Goal: Task Accomplishment & Management: Manage account settings

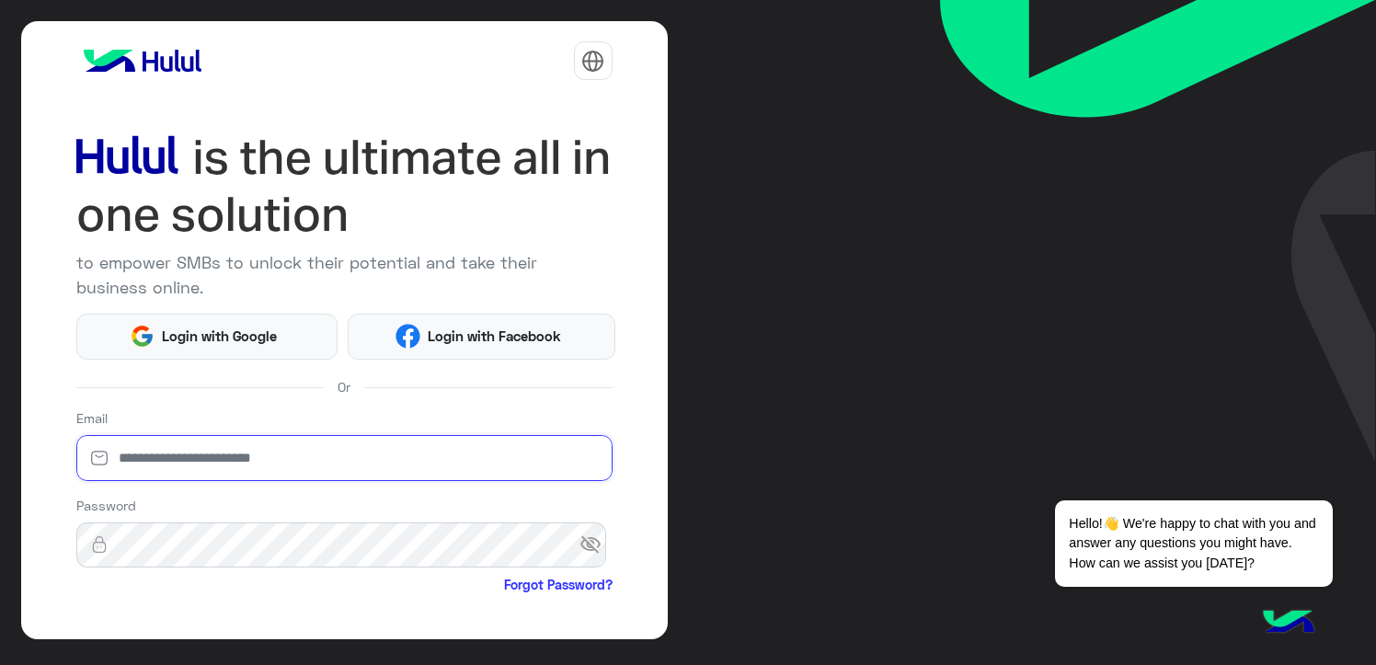
click at [143, 467] on input "email" at bounding box center [344, 458] width 536 height 46
type input "**********"
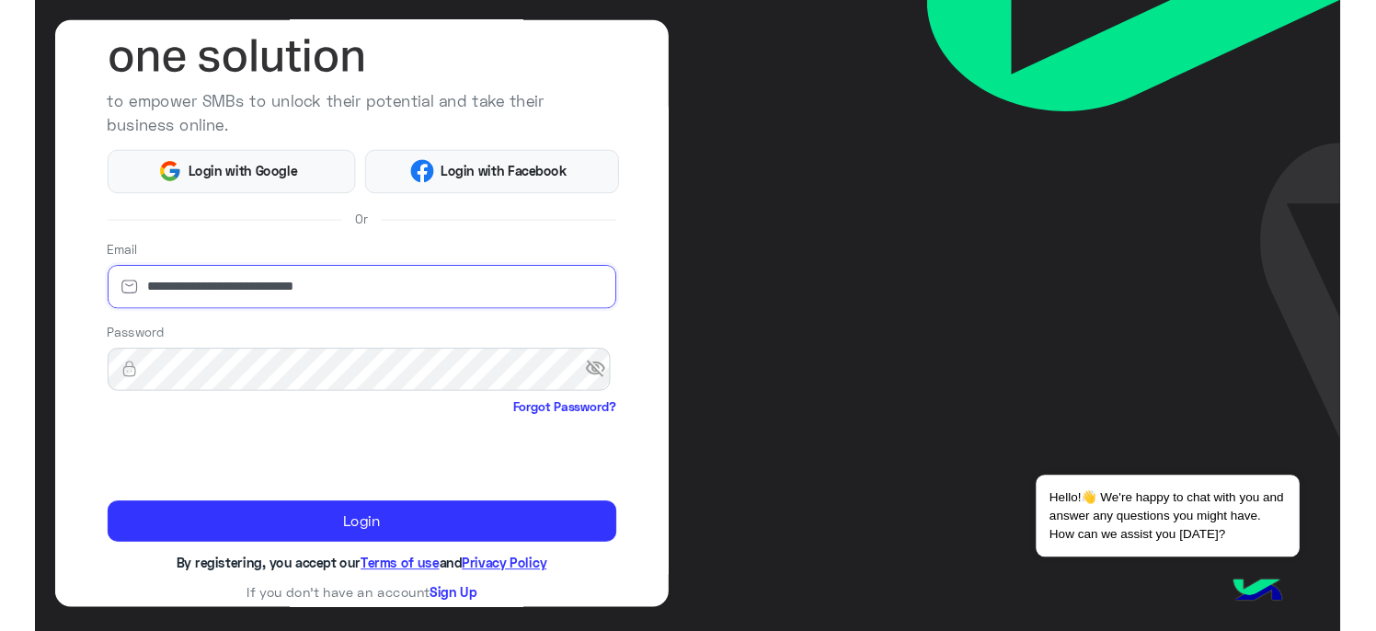
scroll to position [157, 0]
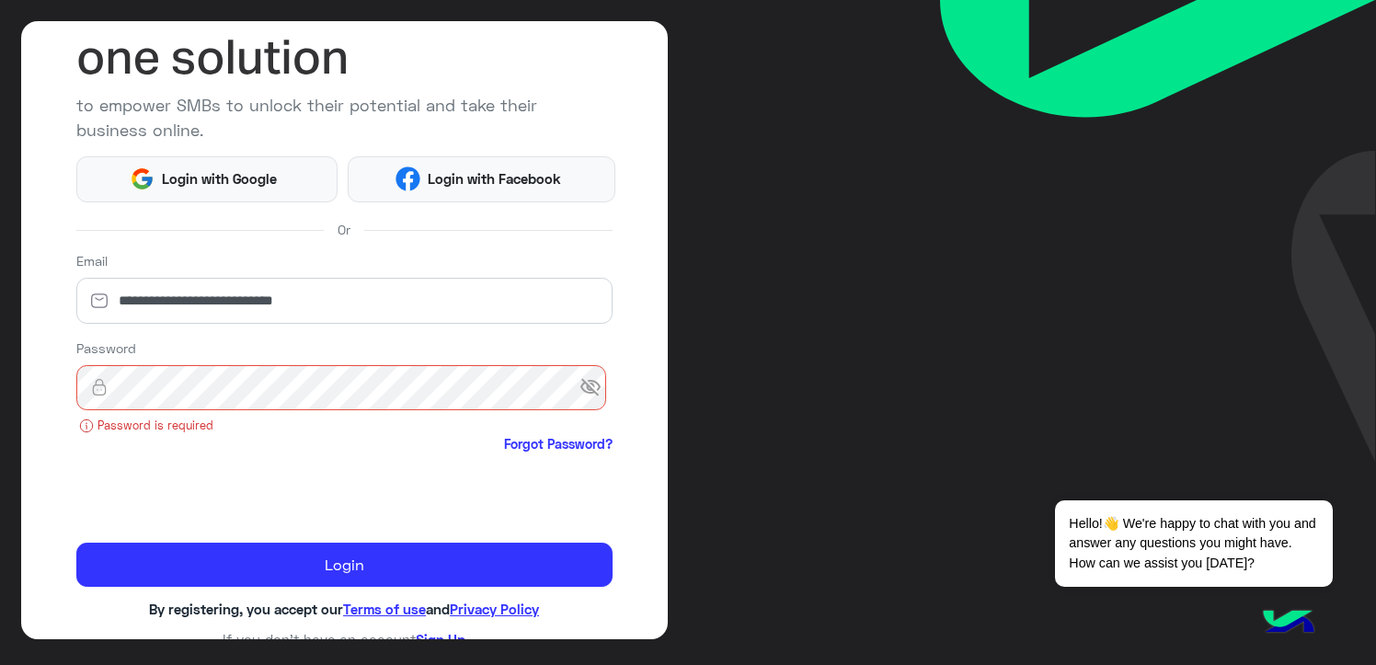
click at [580, 386] on span "visibility_off" at bounding box center [596, 387] width 33 height 33
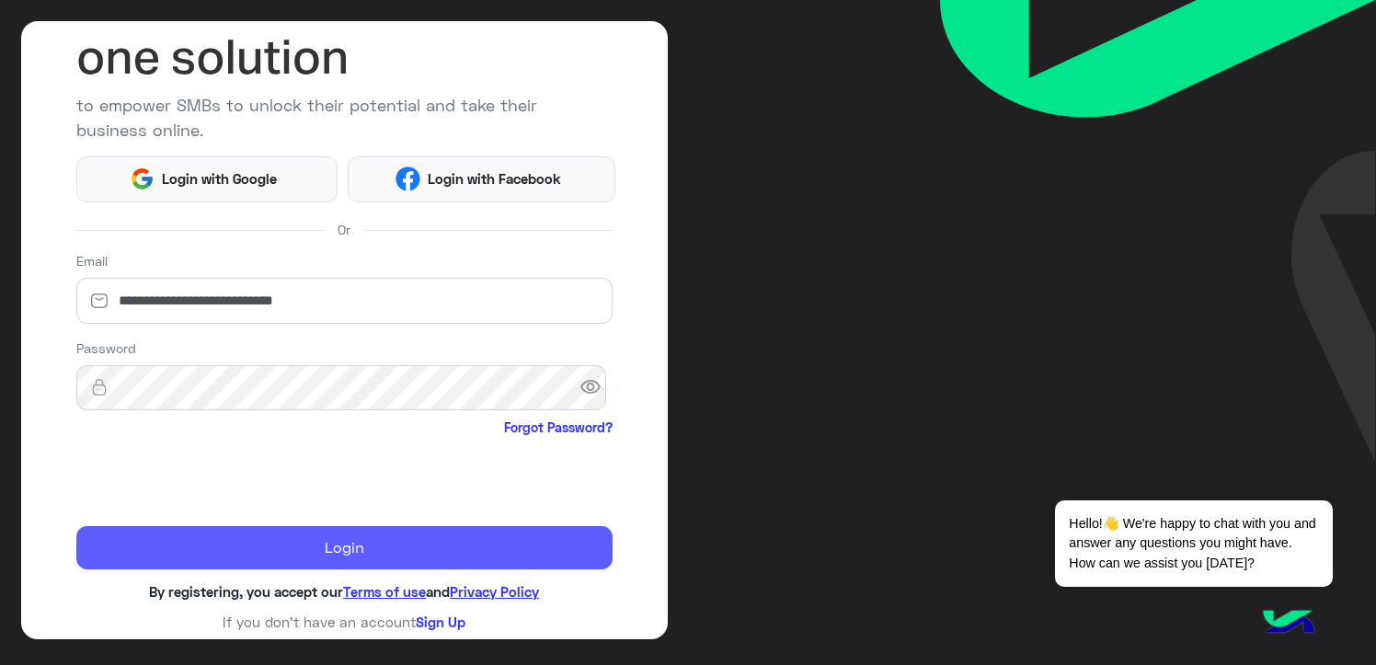
click at [319, 563] on button "Login" at bounding box center [344, 548] width 536 height 44
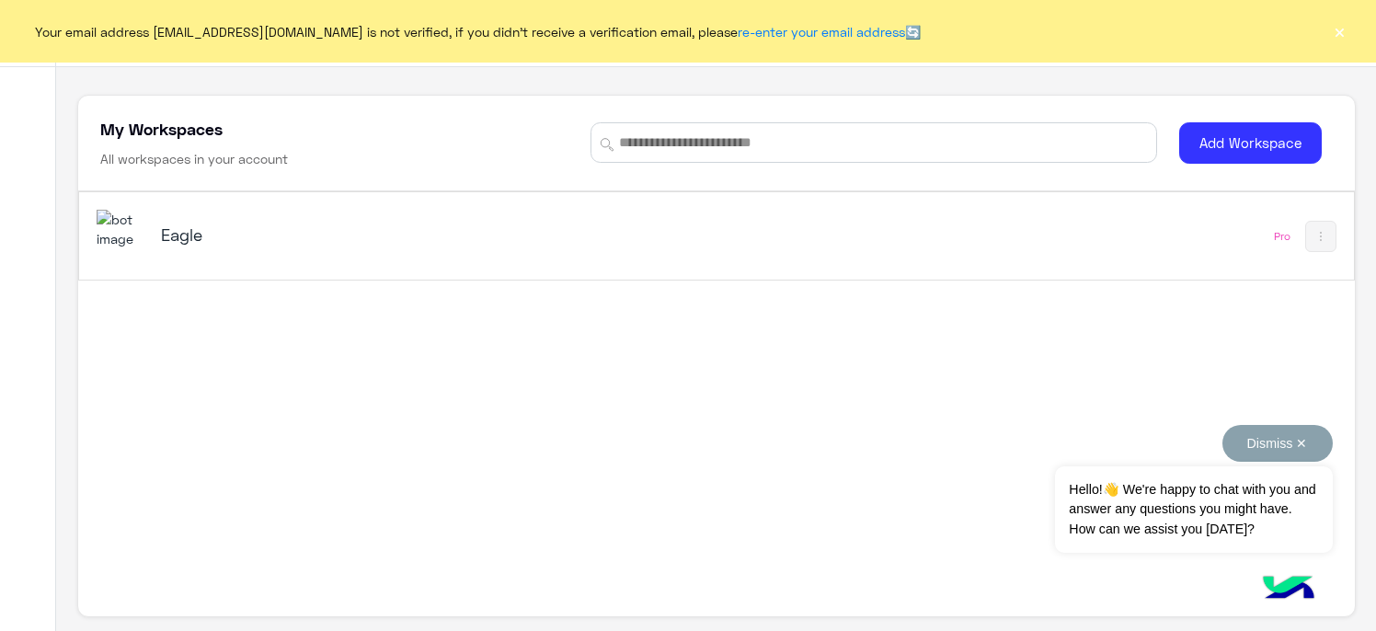
click at [1223, 439] on button "Dismiss ✕" at bounding box center [1278, 443] width 110 height 37
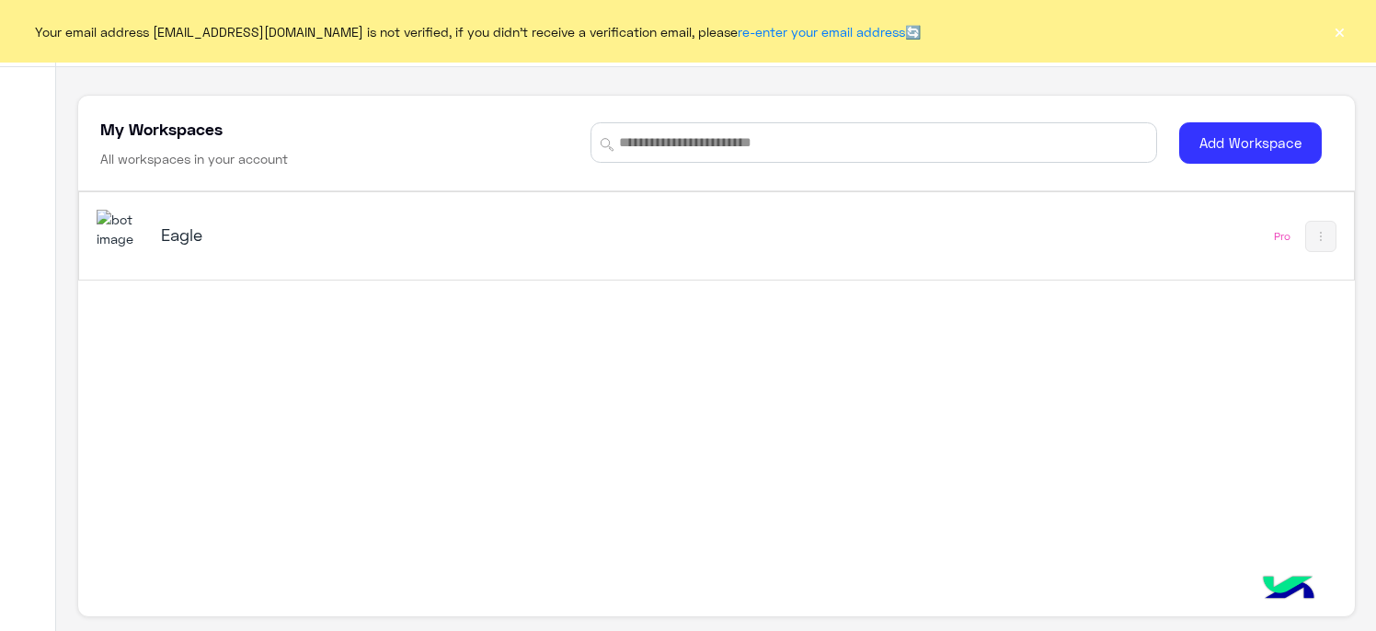
click at [209, 240] on h5 "Eagle" at bounding box center [384, 235] width 446 height 22
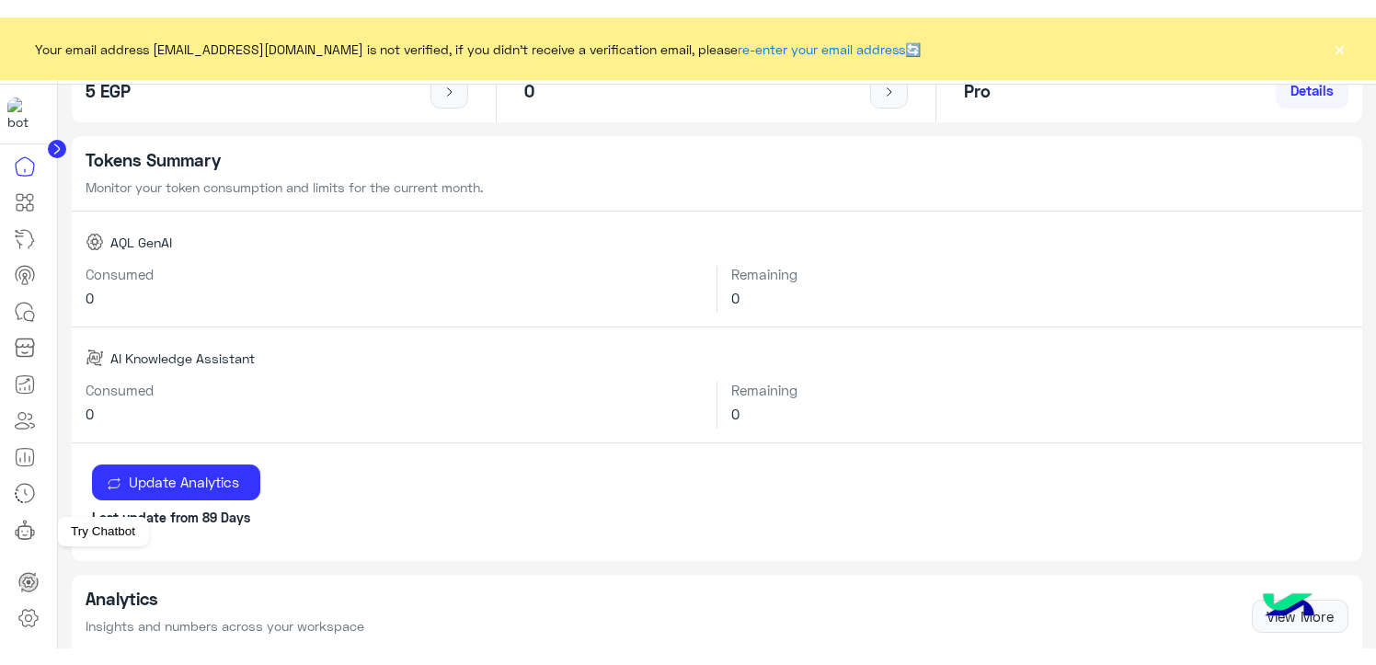
scroll to position [184, 0]
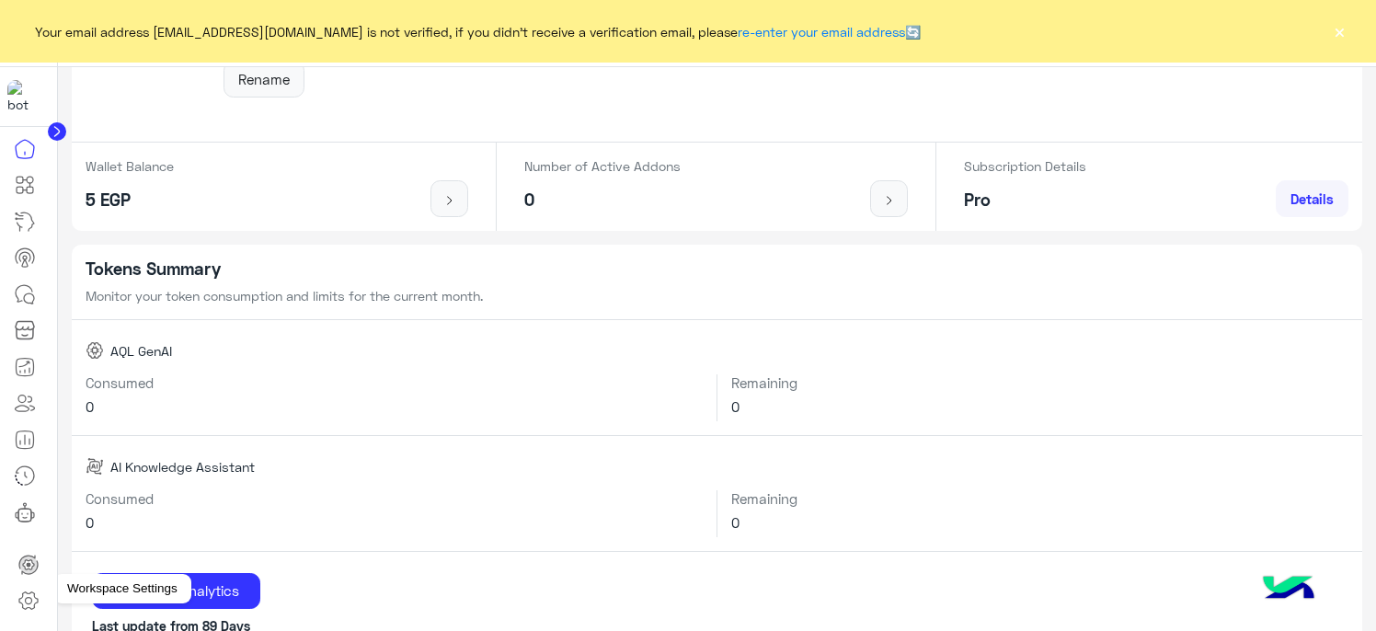
click at [34, 602] on icon at bounding box center [28, 601] width 22 height 22
click at [30, 597] on icon at bounding box center [28, 601] width 22 height 22
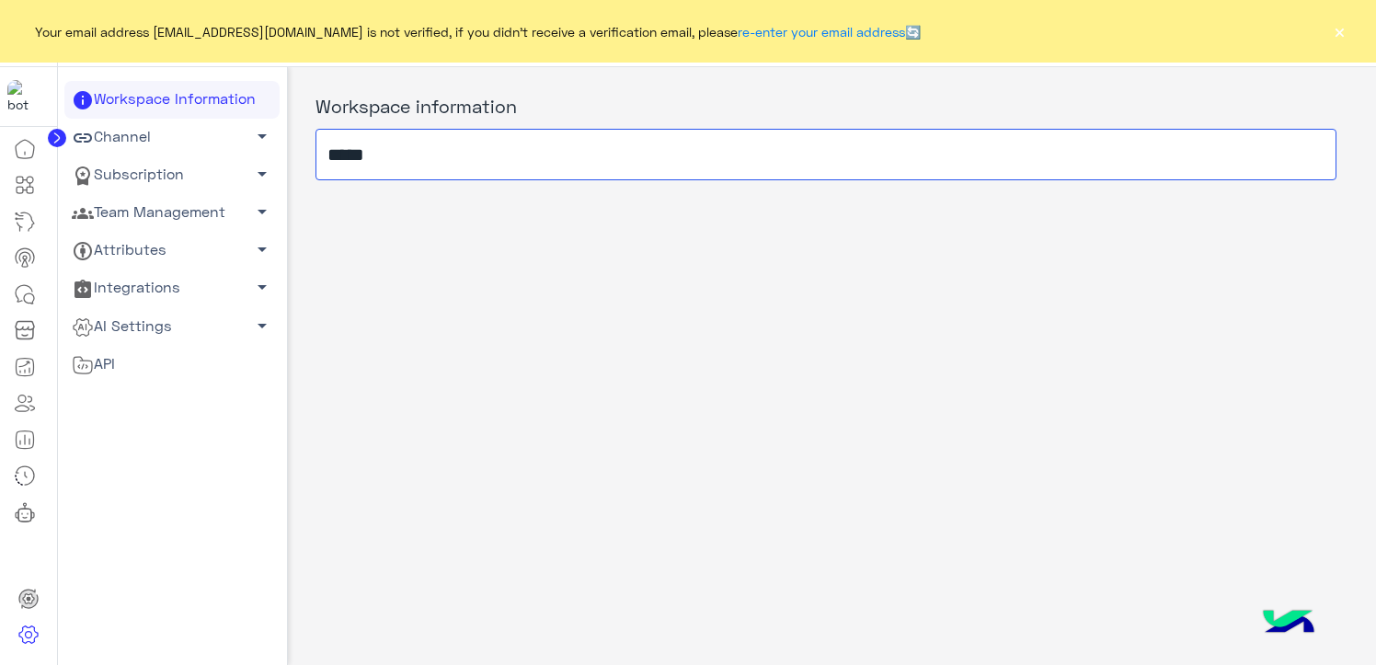
click at [390, 172] on input "*****" at bounding box center [826, 155] width 1021 height 52
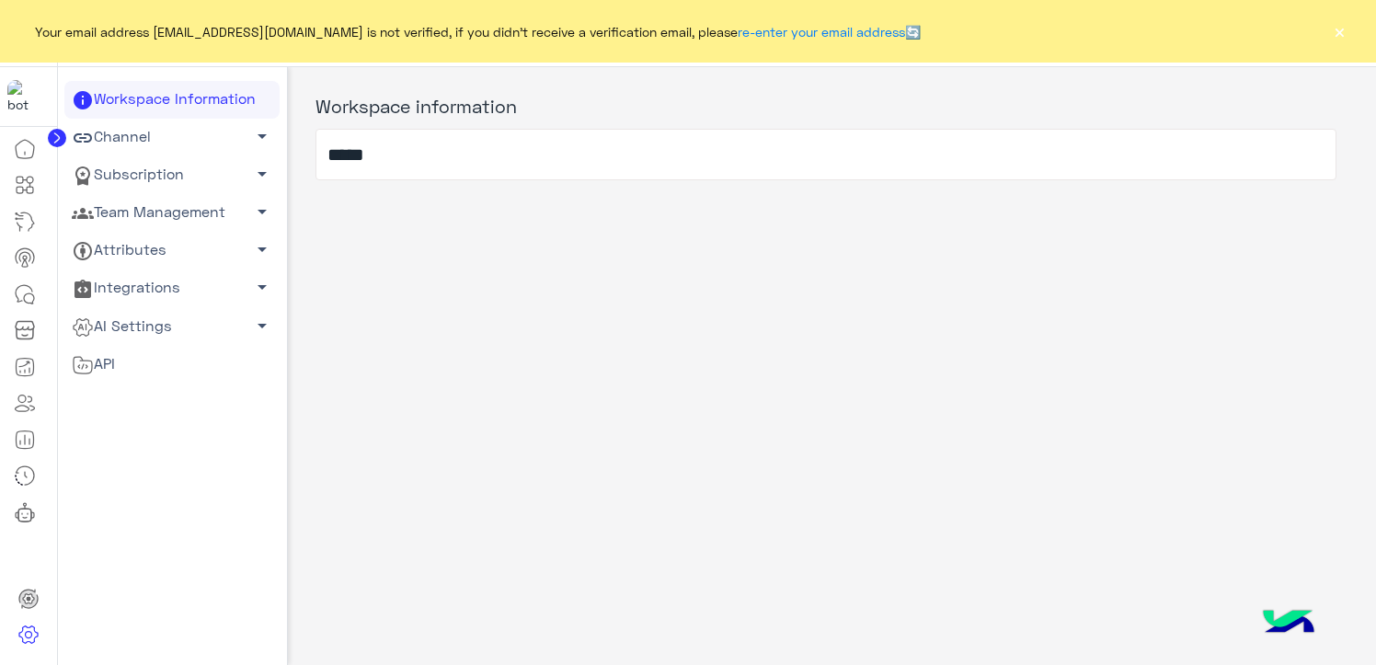
click at [191, 217] on link "Team Management arrow_drop_down" at bounding box center [171, 213] width 215 height 38
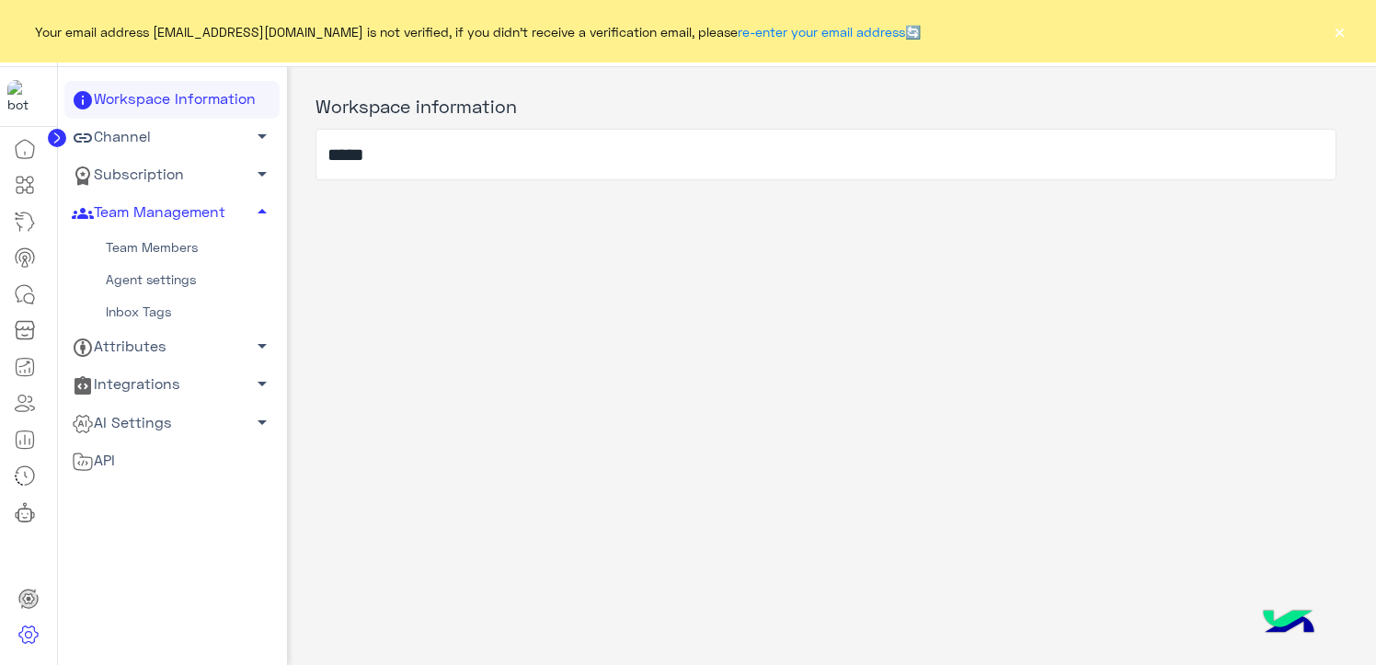
click at [169, 248] on link "Team Members" at bounding box center [171, 248] width 215 height 32
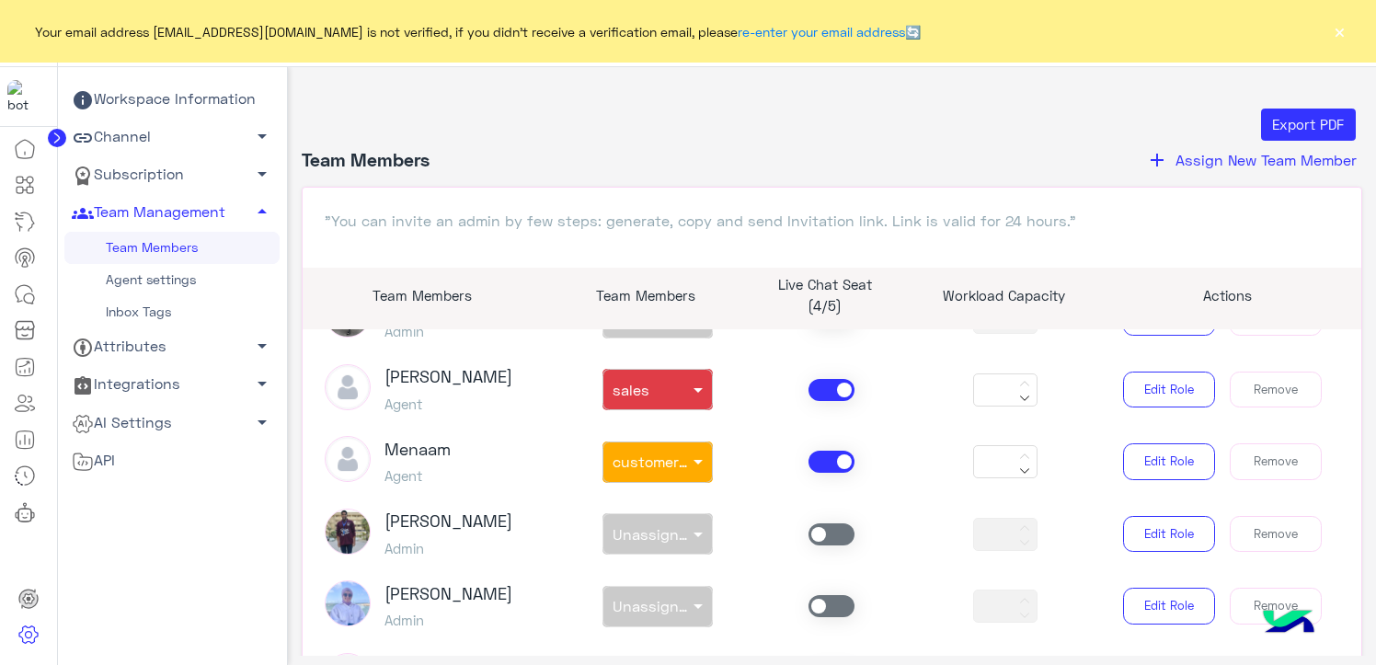
scroll to position [1132, 0]
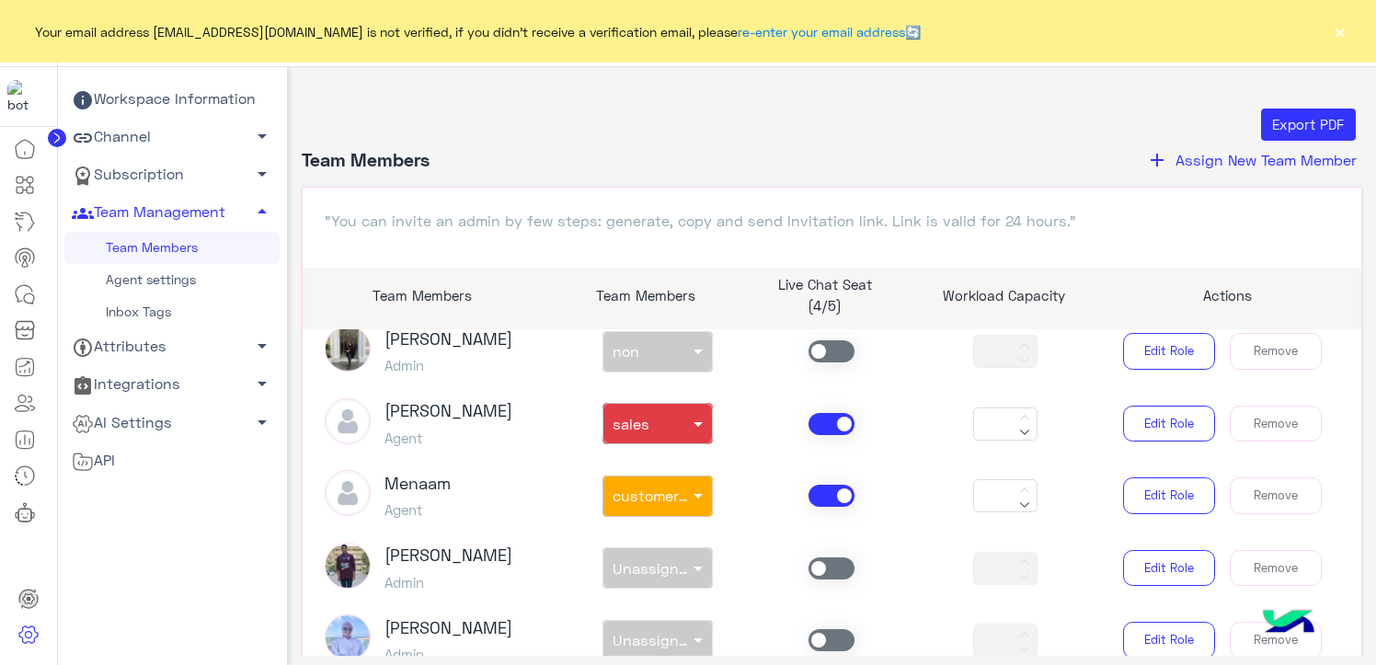
click at [823, 485] on span at bounding box center [832, 496] width 46 height 22
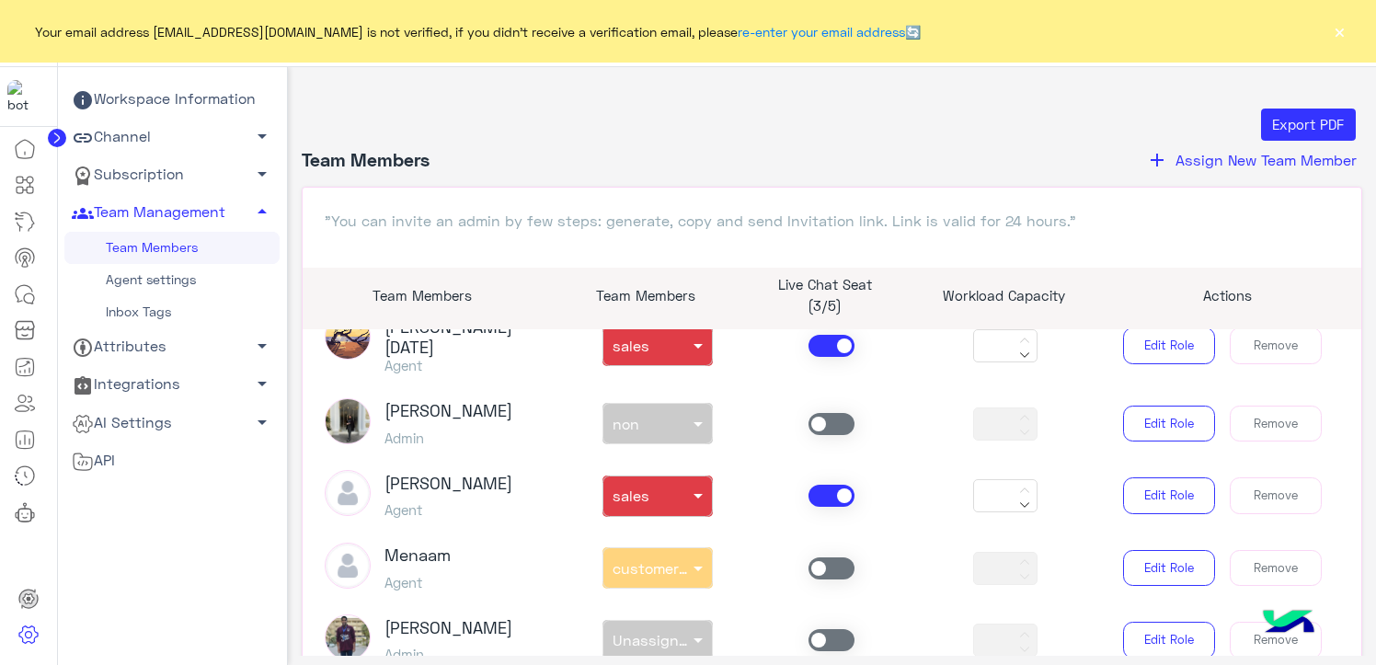
click at [819, 485] on span at bounding box center [832, 496] width 46 height 22
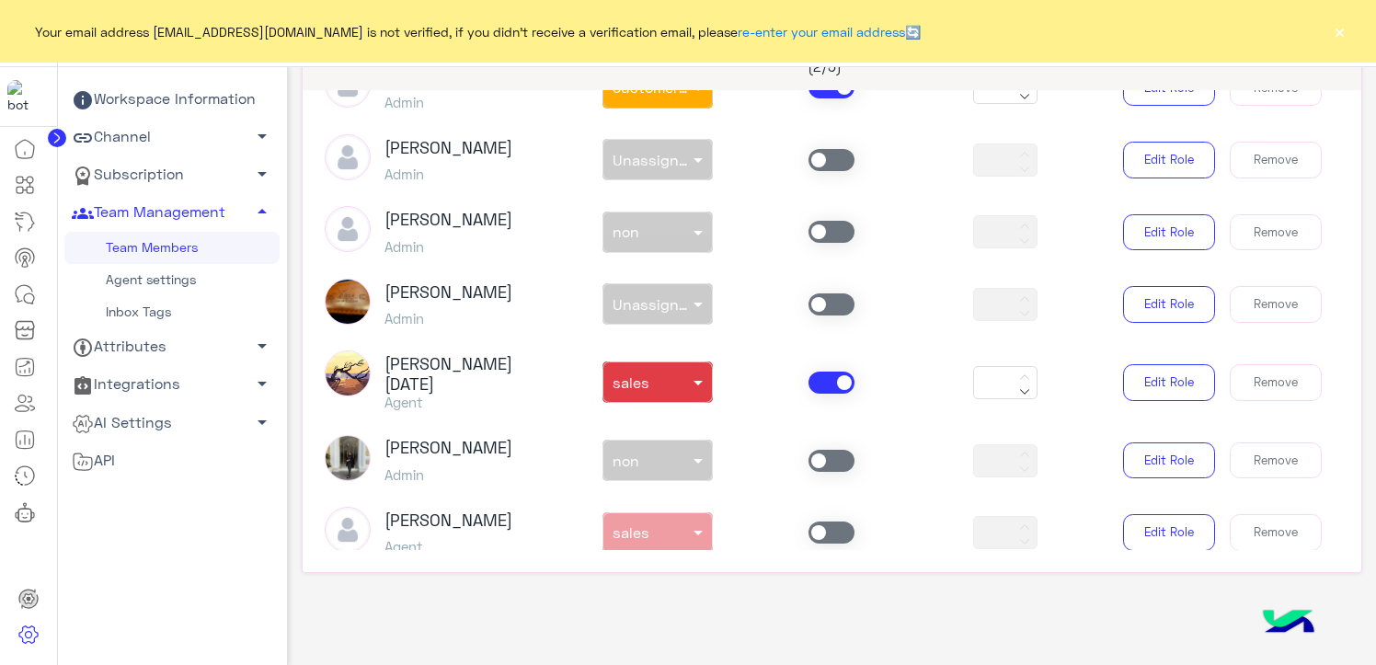
scroll to position [580, 0]
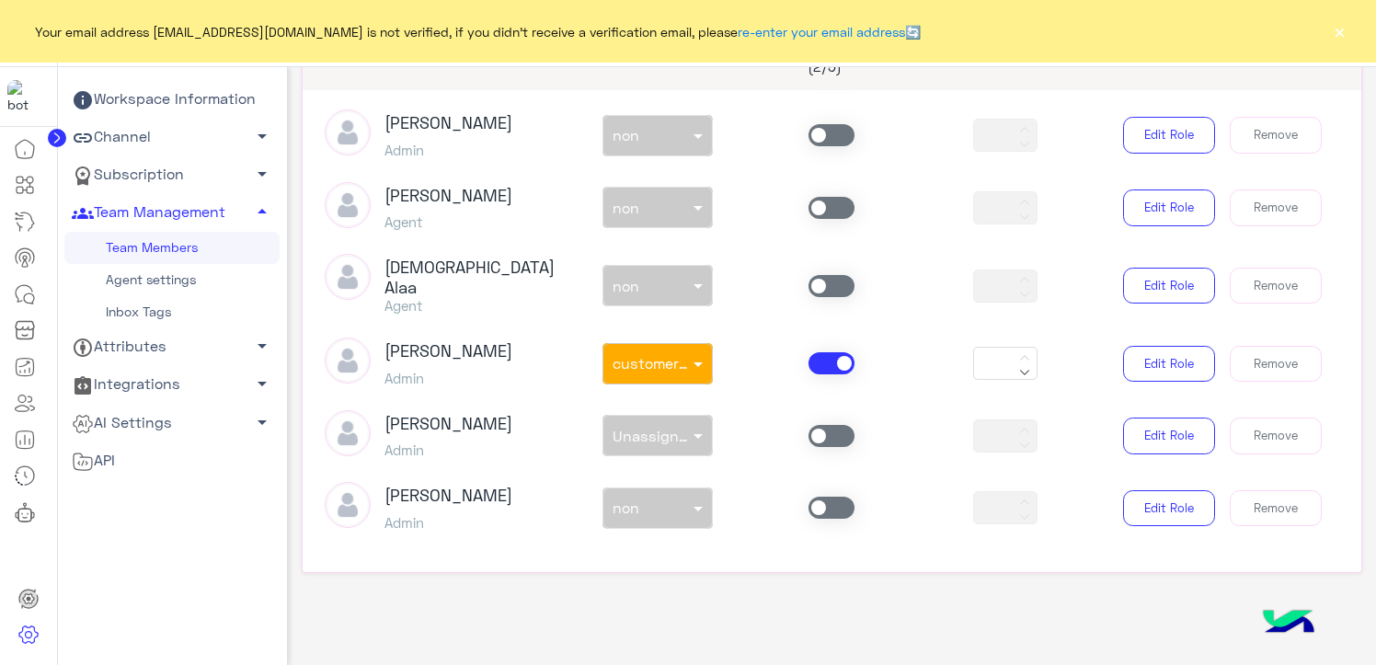
click at [838, 355] on span at bounding box center [832, 363] width 46 height 22
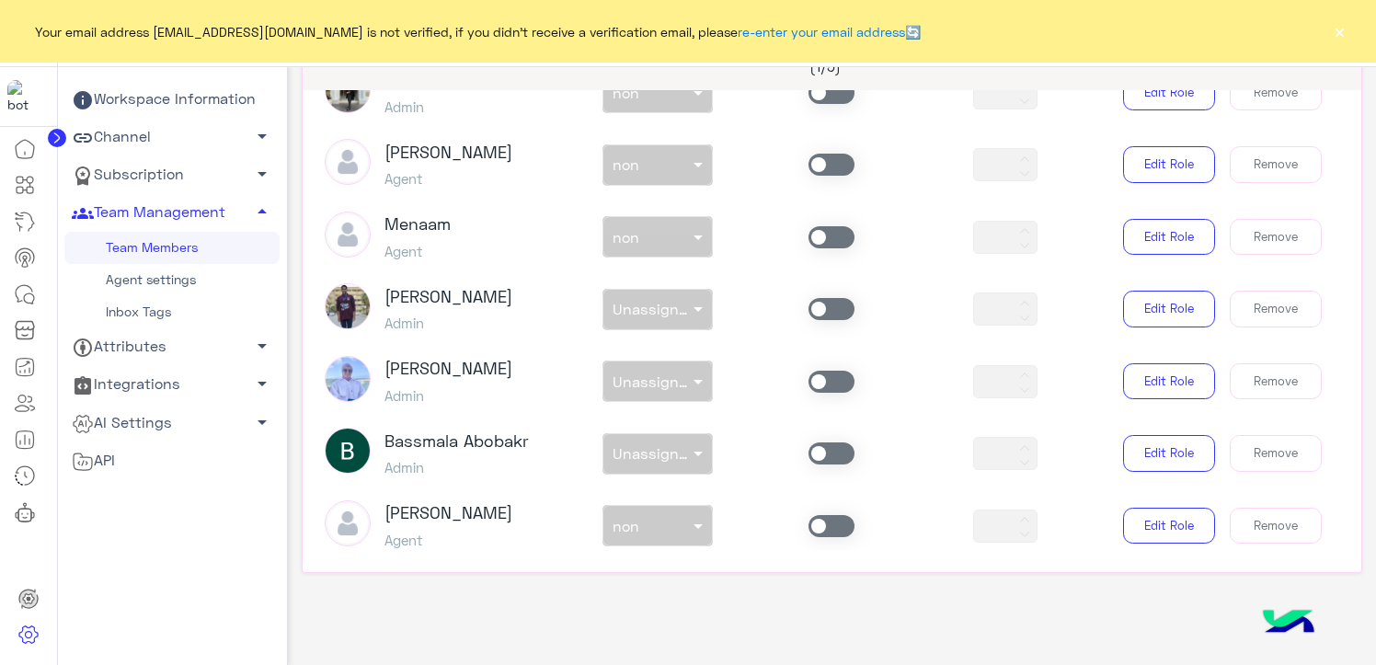
scroll to position [1132, 0]
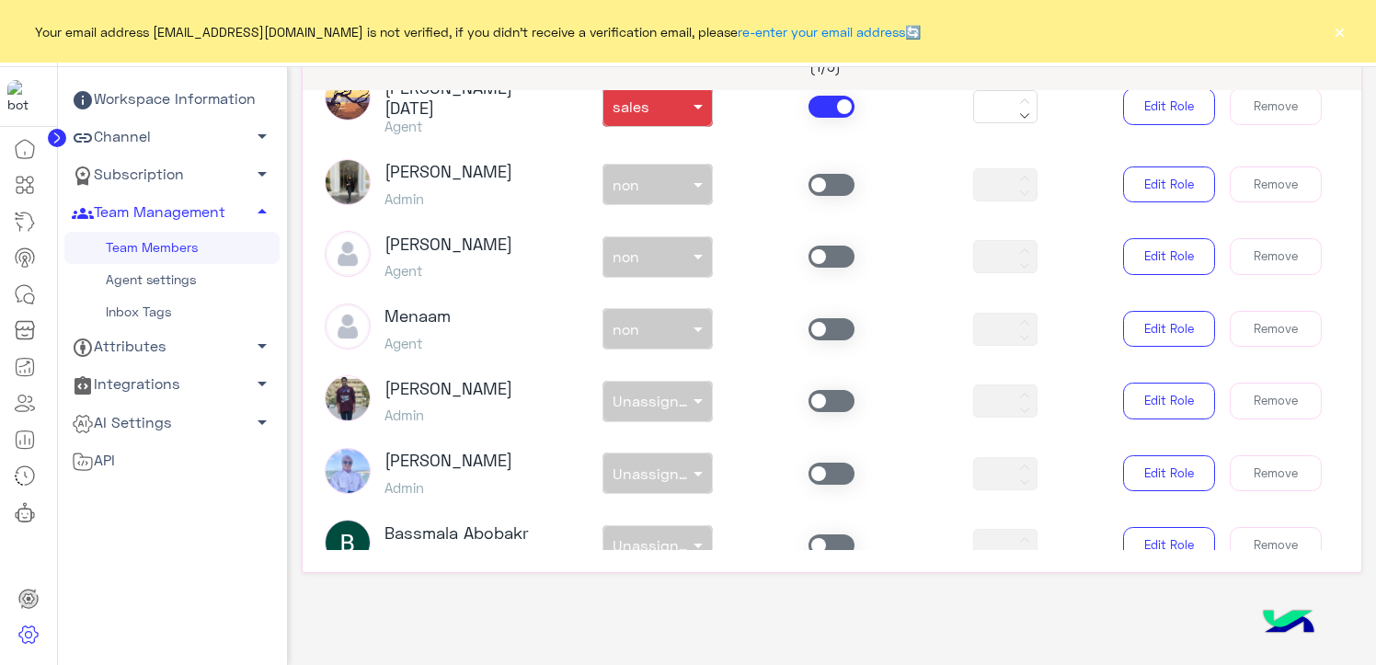
click at [835, 390] on span at bounding box center [832, 401] width 46 height 22
click at [838, 390] on span at bounding box center [832, 401] width 46 height 22
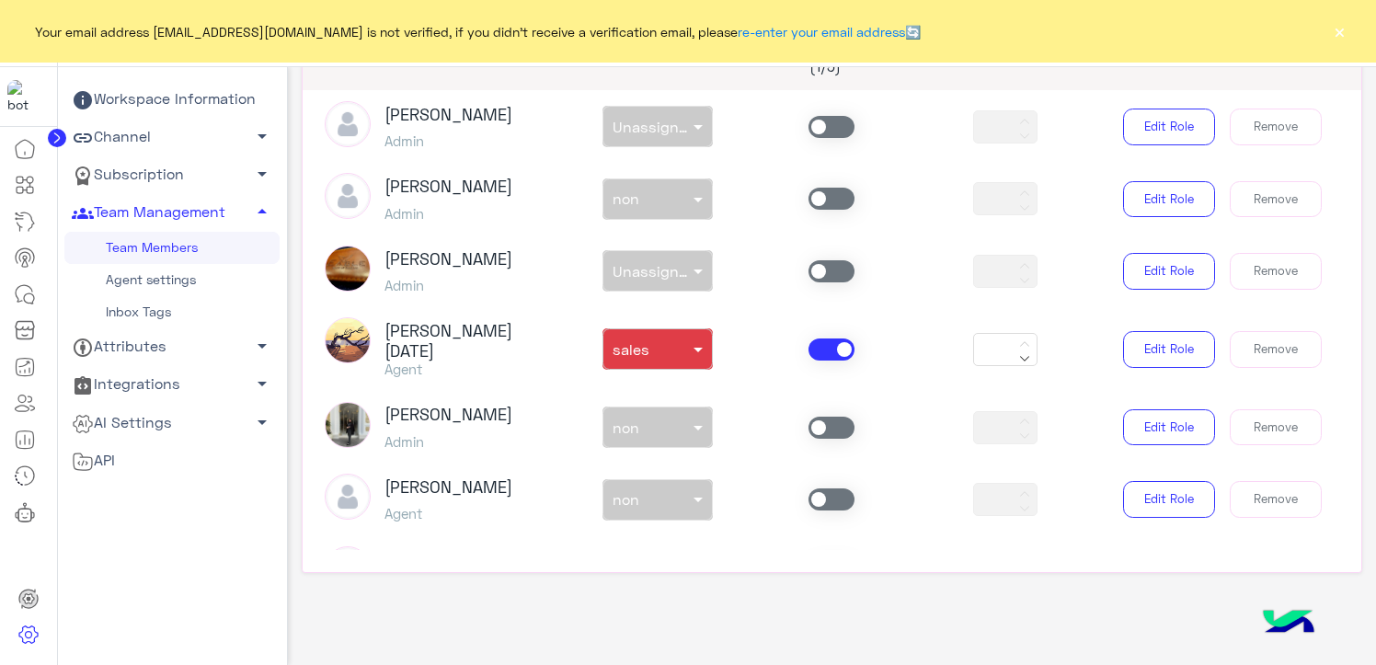
scroll to position [856, 0]
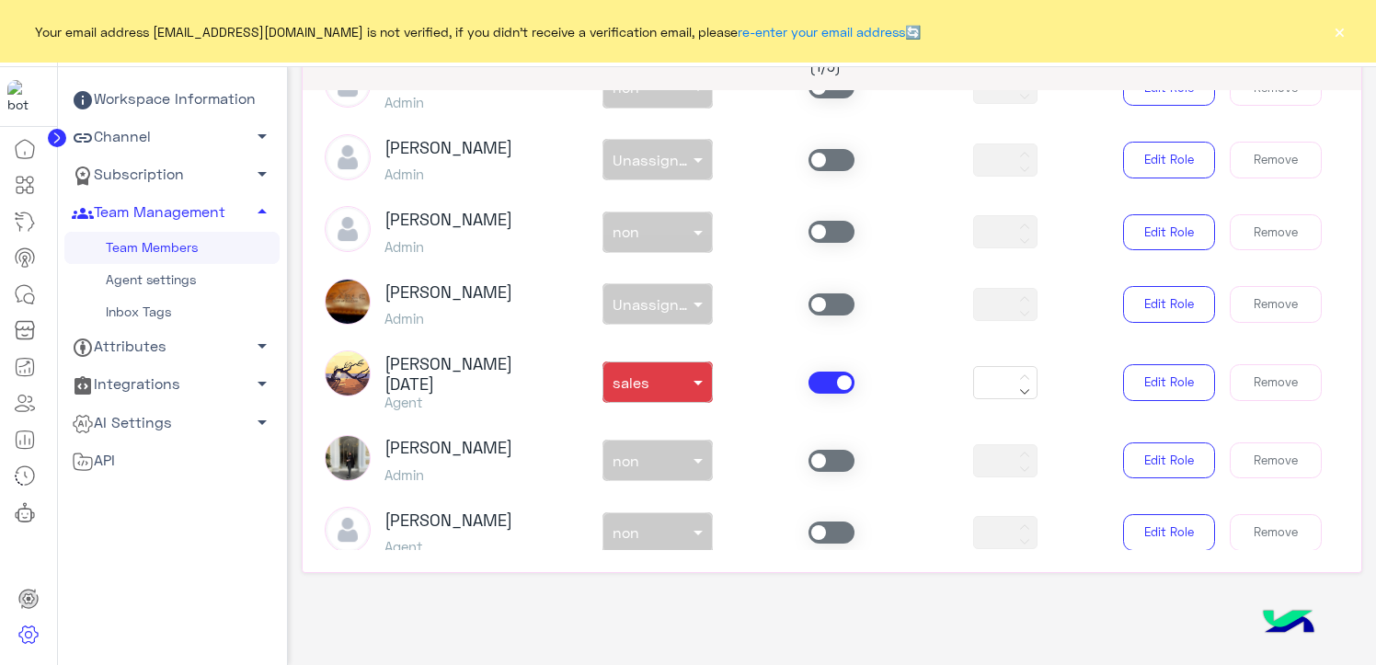
click at [821, 372] on span at bounding box center [832, 383] width 46 height 22
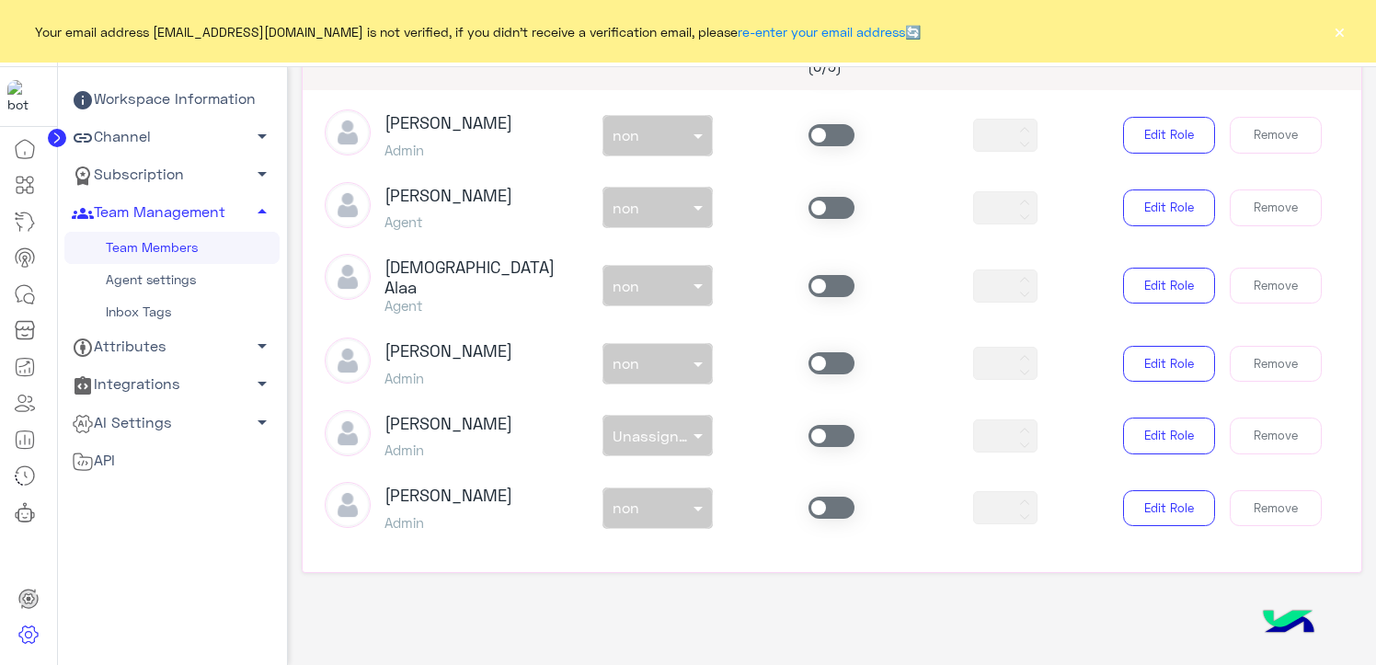
scroll to position [396, 0]
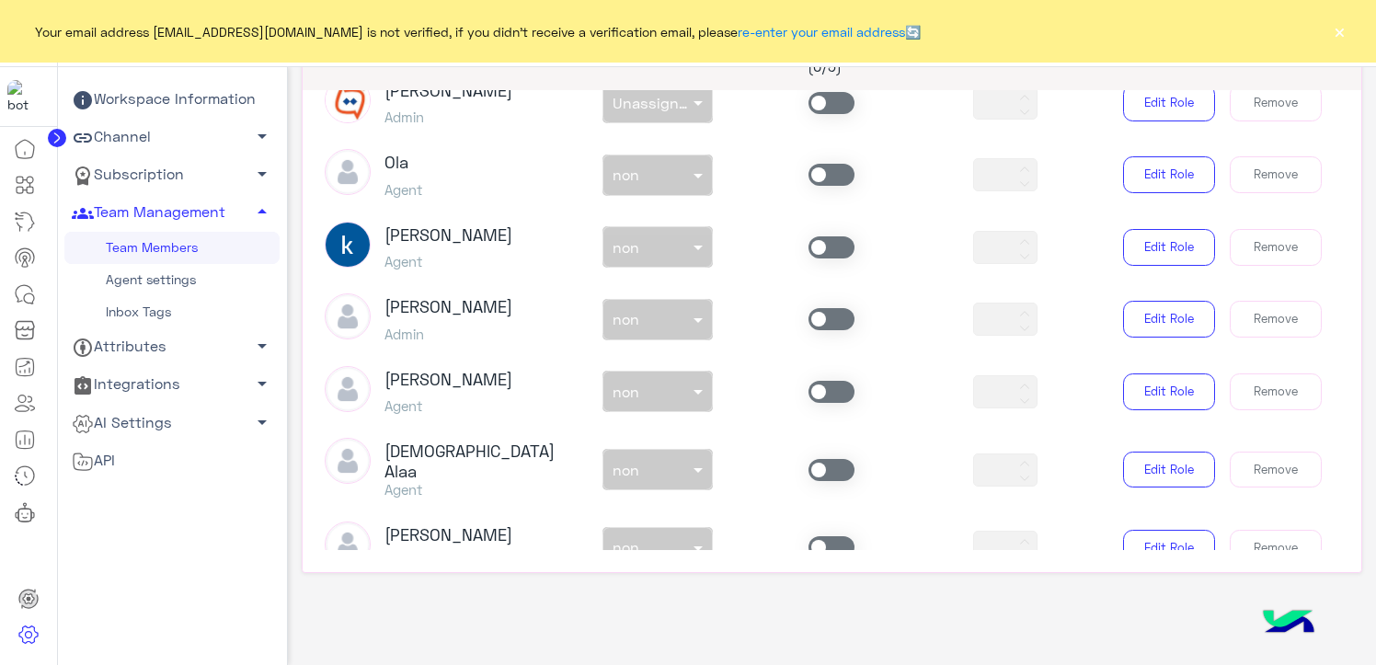
click at [812, 393] on span at bounding box center [832, 392] width 46 height 22
click at [665, 396] on div "non × non" at bounding box center [646, 392] width 86 height 18
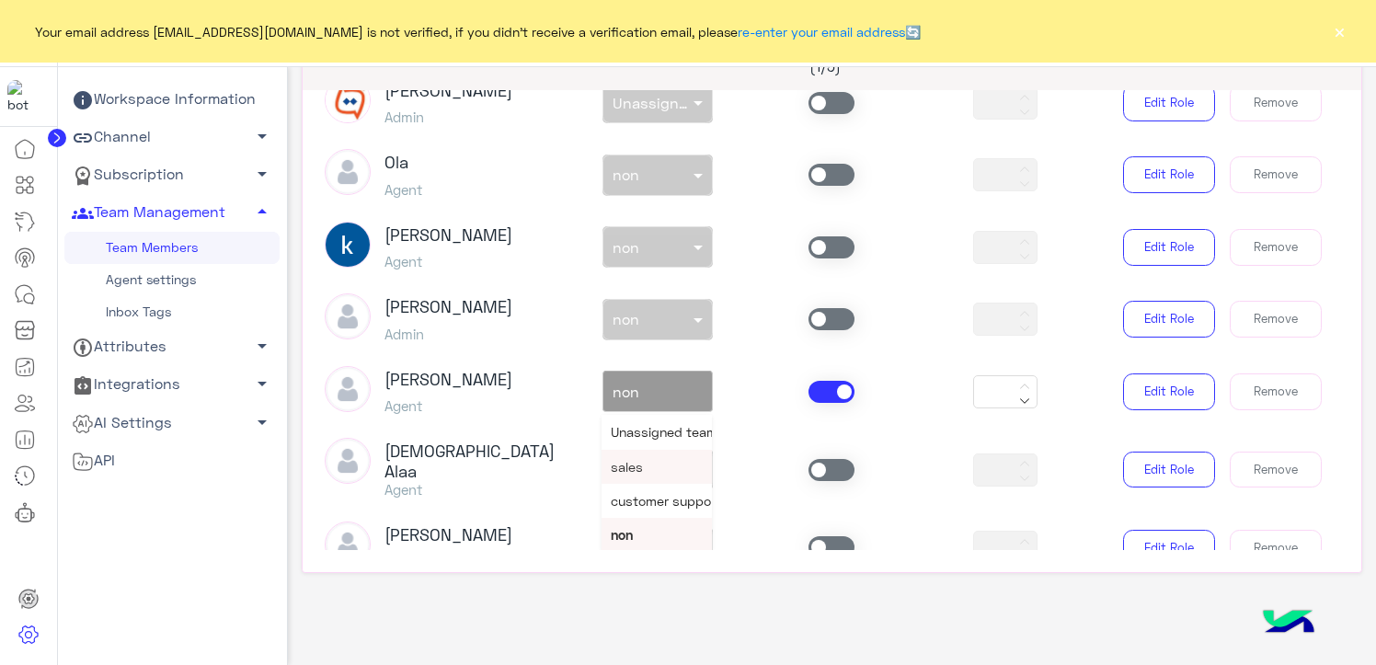
click at [631, 469] on span "sales" at bounding box center [627, 467] width 32 height 16
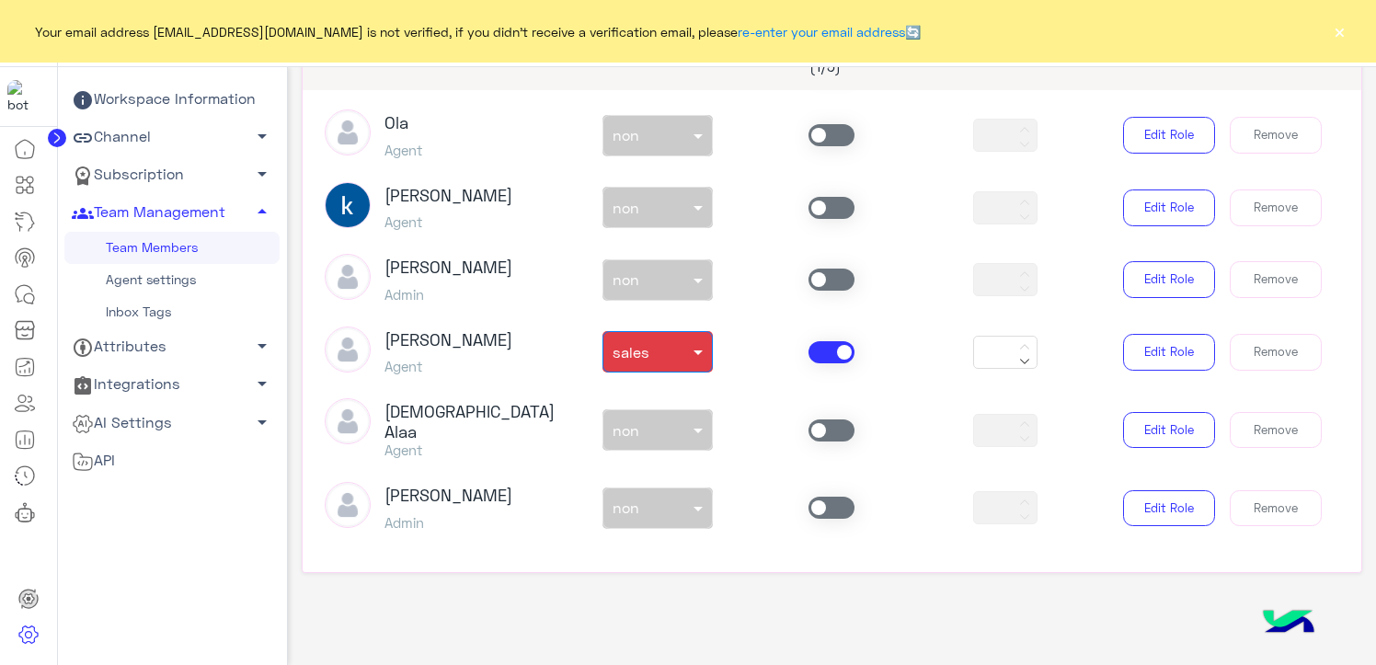
scroll to position [488, 0]
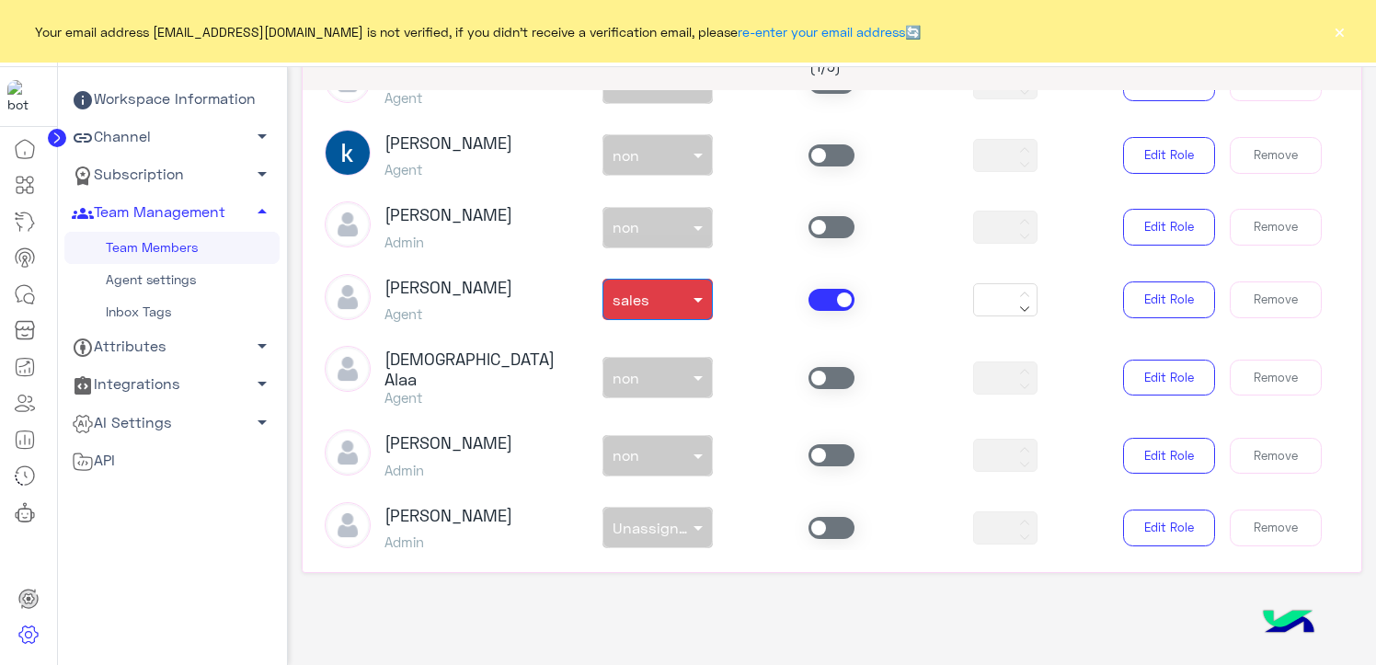
click at [826, 367] on span at bounding box center [832, 378] width 46 height 22
click at [679, 382] on div "non × non" at bounding box center [658, 377] width 110 height 41
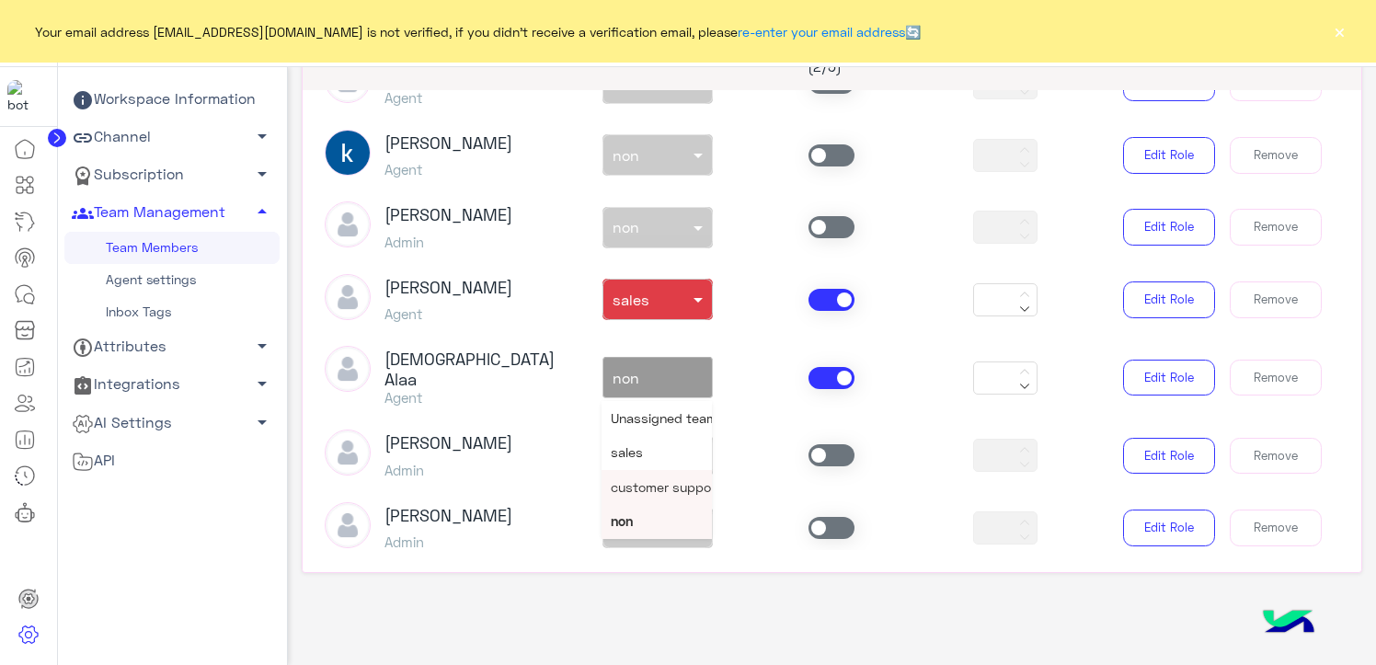
click at [645, 488] on div "customer support" at bounding box center [657, 487] width 110 height 34
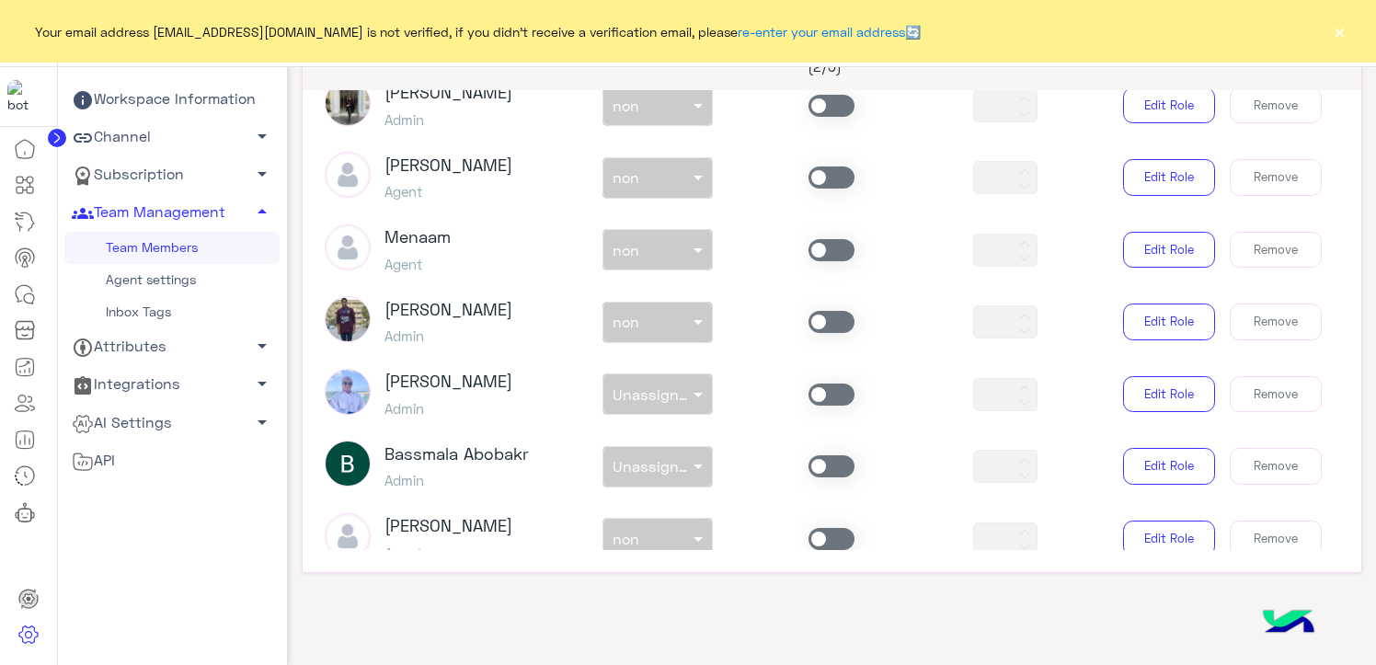
scroll to position [1224, 0]
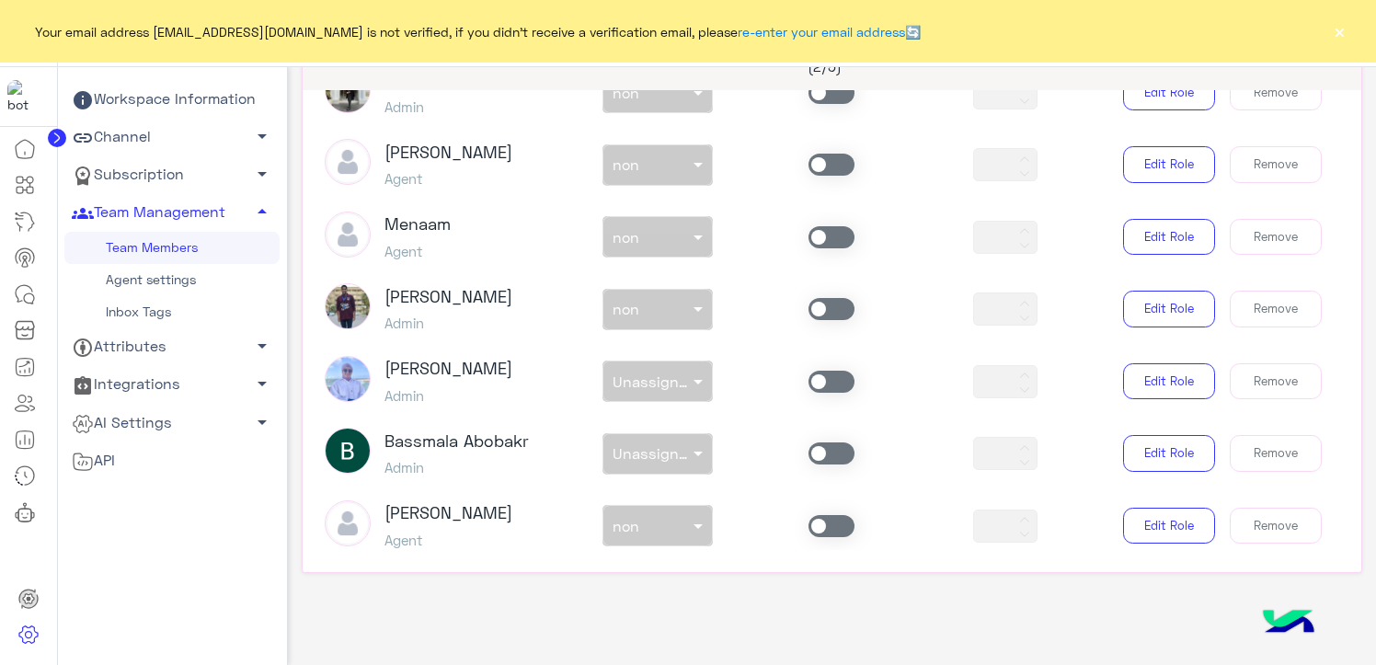
click at [832, 515] on span at bounding box center [832, 526] width 46 height 22
click at [670, 517] on div "non × non" at bounding box center [646, 526] width 86 height 18
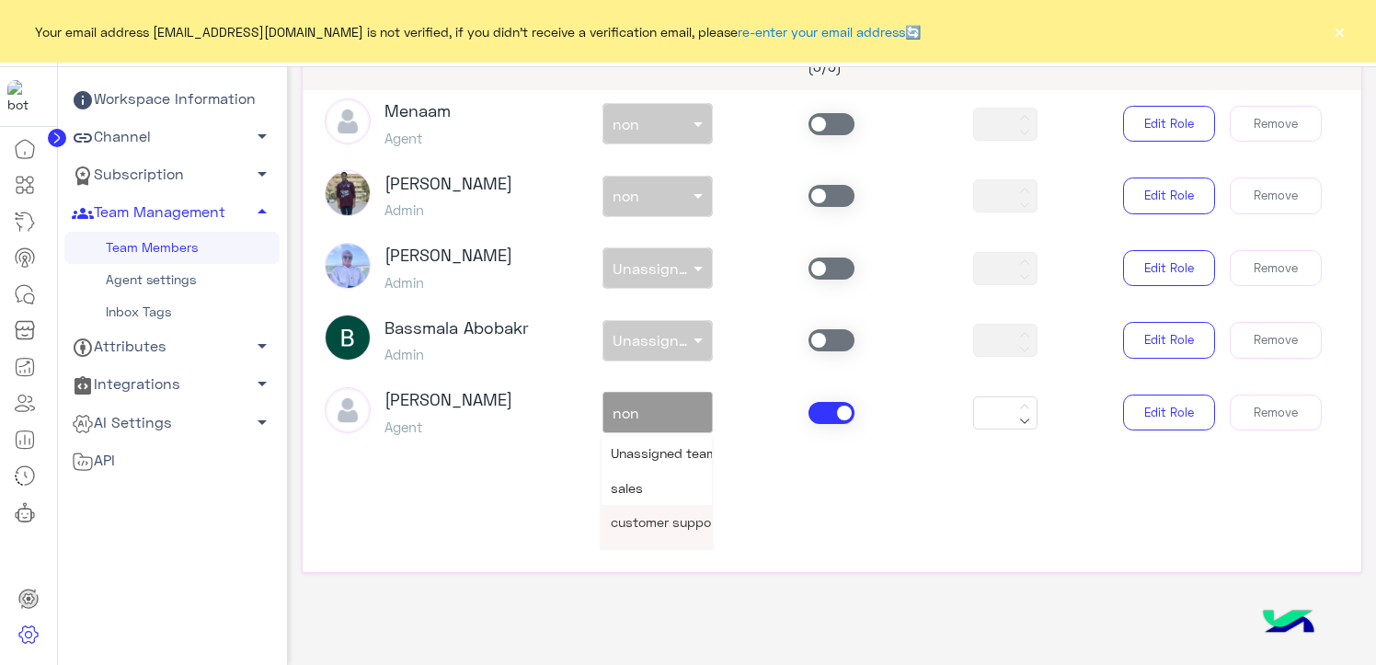
click at [645, 514] on span "customer support" at bounding box center [666, 522] width 110 height 16
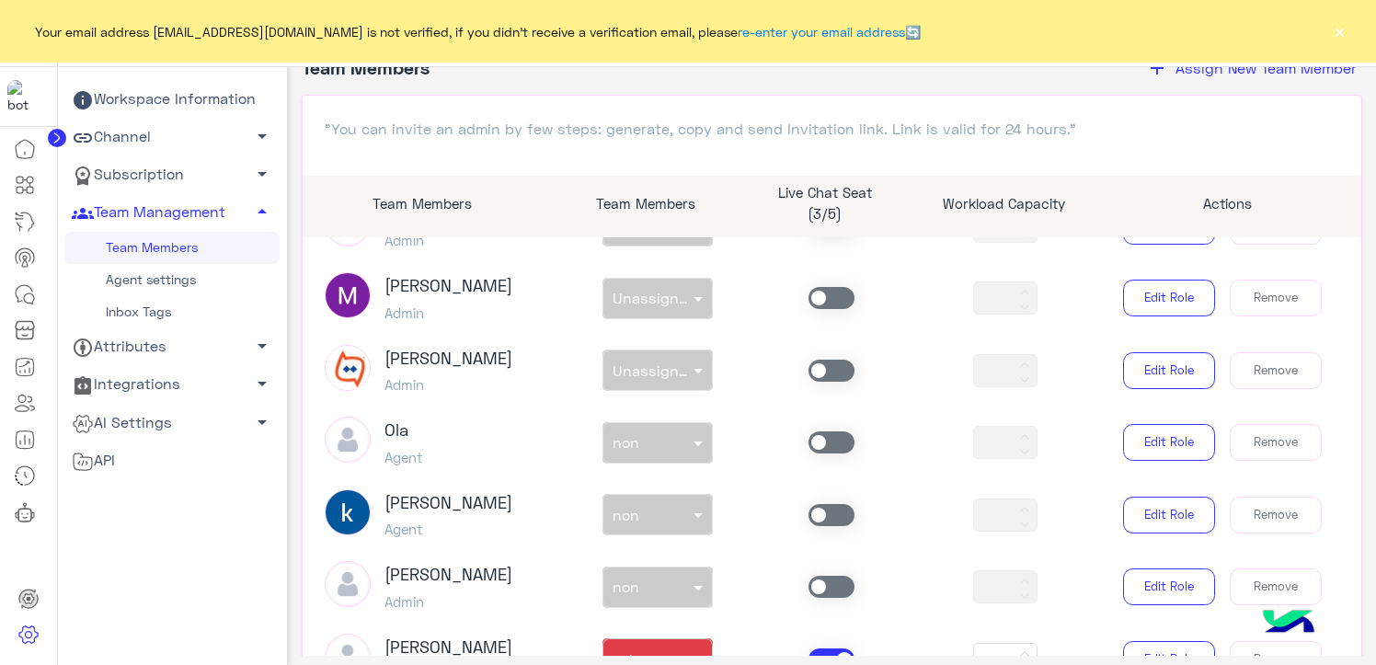
scroll to position [460, 0]
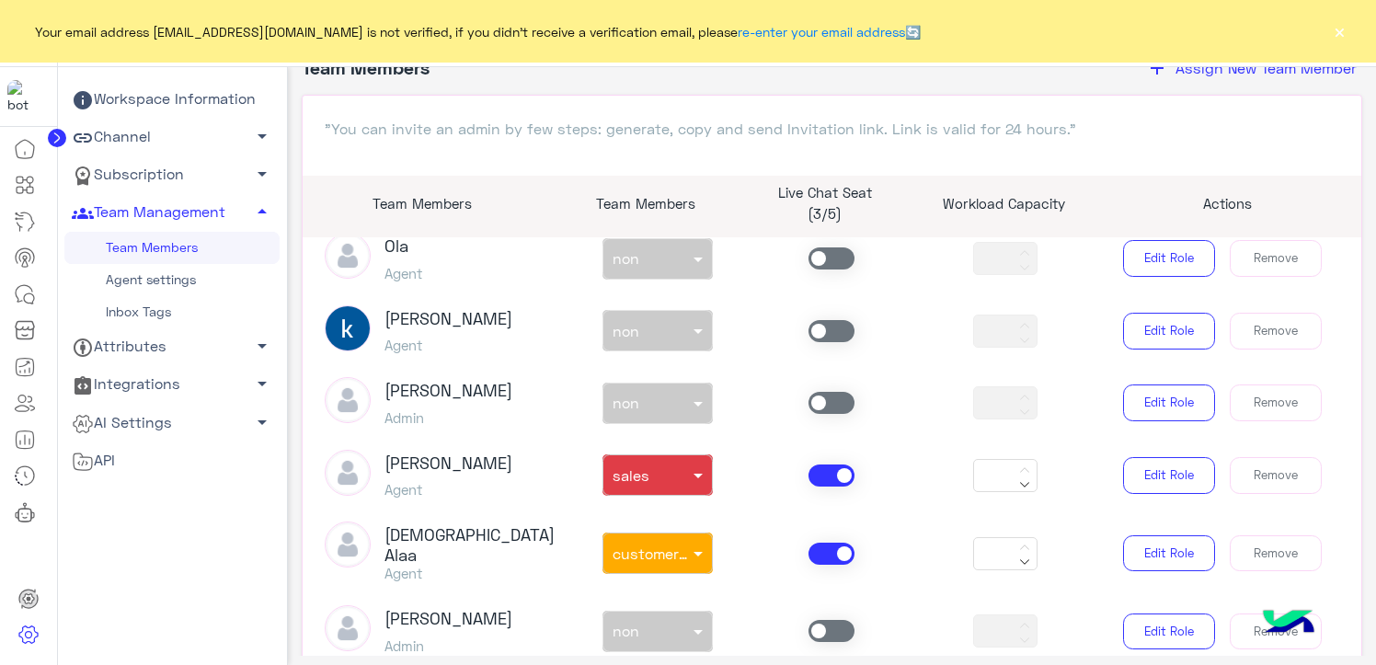
click at [836, 333] on span at bounding box center [832, 331] width 46 height 22
click at [689, 339] on span at bounding box center [700, 330] width 23 height 19
